Goal: Task Accomplishment & Management: Use online tool/utility

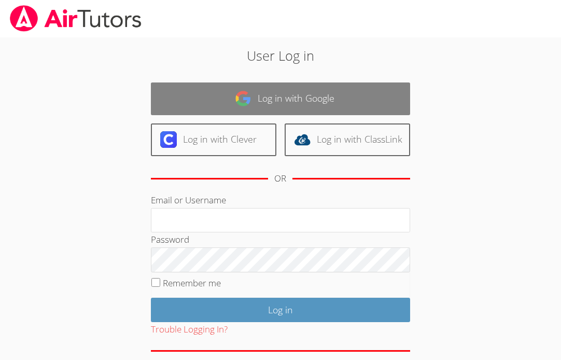
click at [263, 97] on link "Log in with Google" at bounding box center [280, 98] width 259 height 33
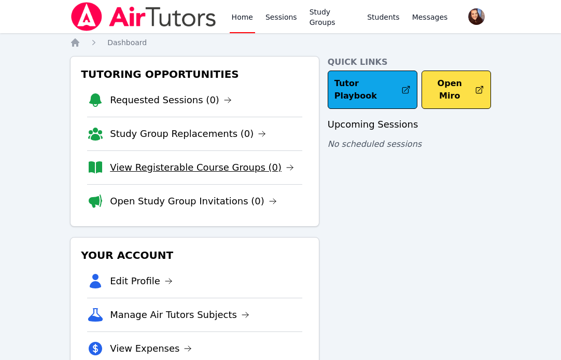
click at [235, 165] on link "View Registerable Course Groups (0)" at bounding box center [202, 167] width 184 height 15
